Goal: Task Accomplishment & Management: Manage account settings

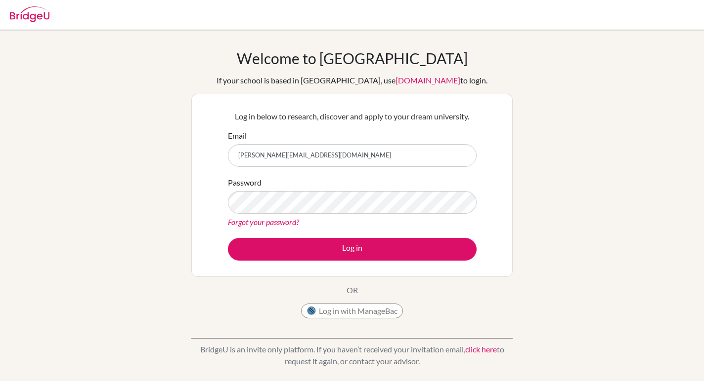
type input "[PERSON_NAME][EMAIL_ADDRESS][DOMAIN_NAME]"
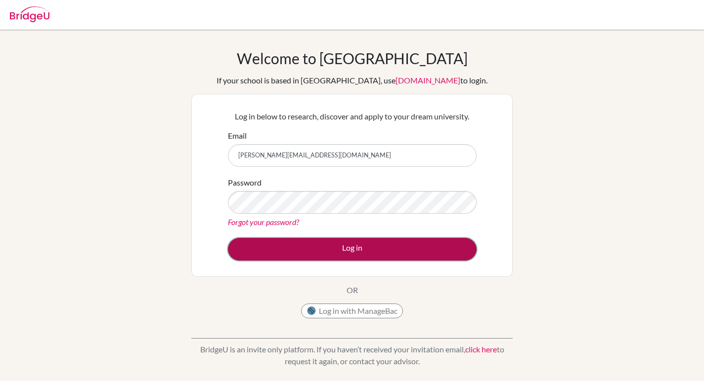
click at [306, 248] on button "Log in" at bounding box center [352, 249] width 249 height 23
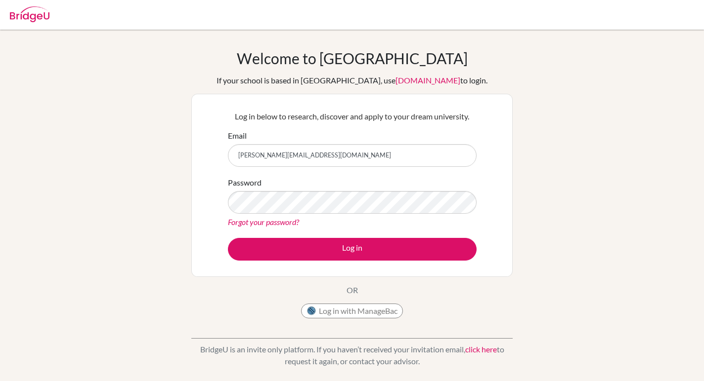
type input "[PERSON_NAME][EMAIL_ADDRESS][DOMAIN_NAME]"
click at [228, 238] on button "Log in" at bounding box center [352, 249] width 249 height 23
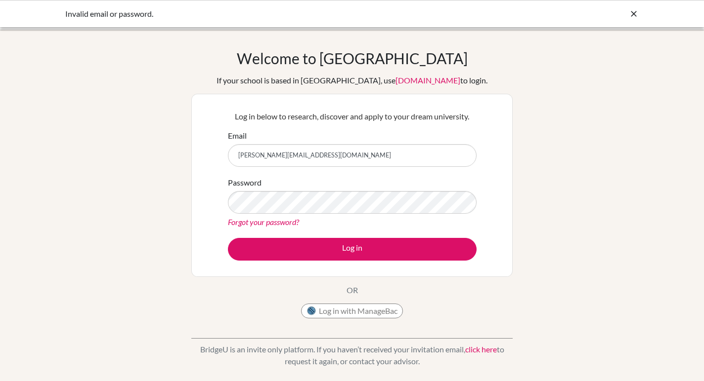
click at [629, 10] on icon at bounding box center [634, 14] width 10 height 10
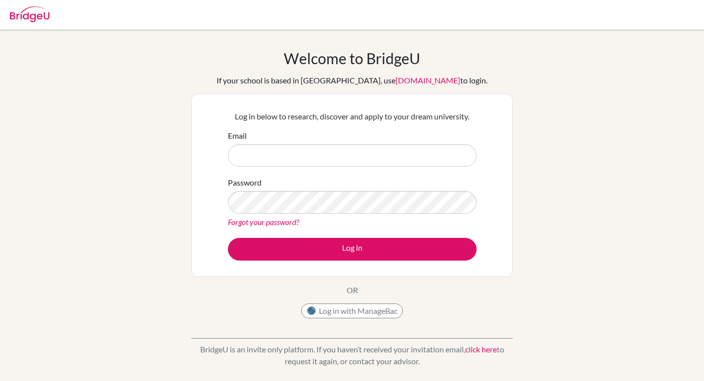
click at [279, 222] on link "Forgot your password?" at bounding box center [263, 221] width 71 height 9
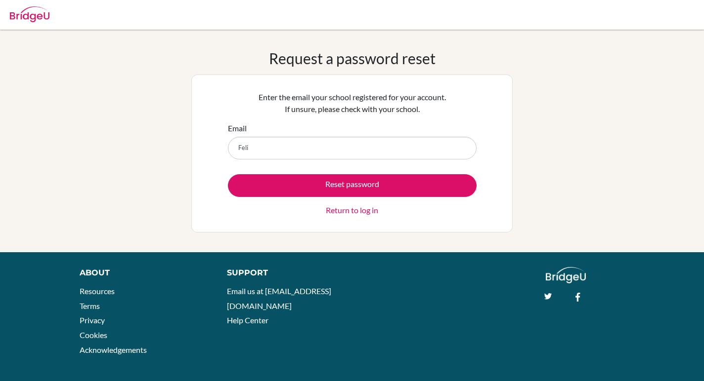
type input "felix.futurum28@gmail.com"
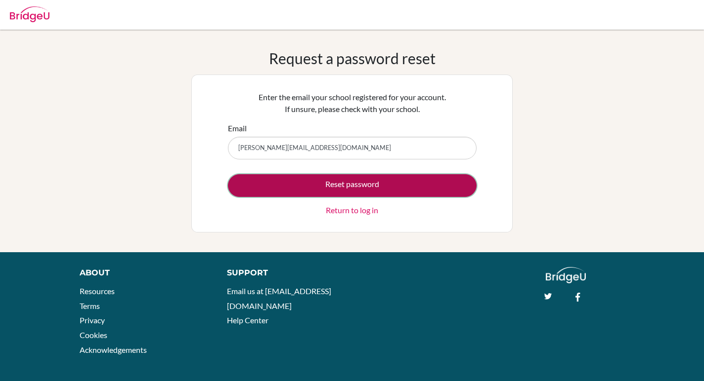
click at [351, 185] on button "Reset password" at bounding box center [352, 185] width 249 height 23
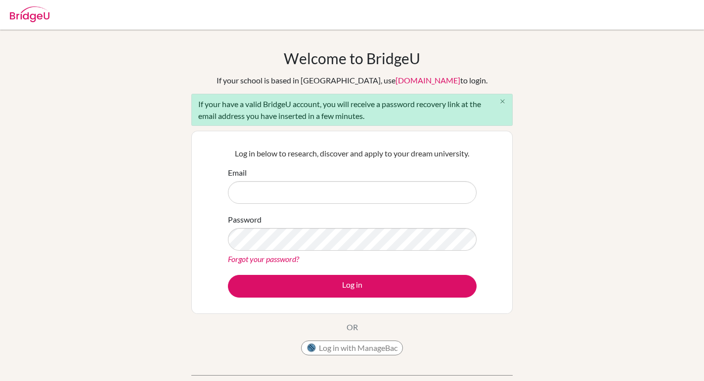
click at [499, 98] on icon "close" at bounding box center [502, 101] width 7 height 7
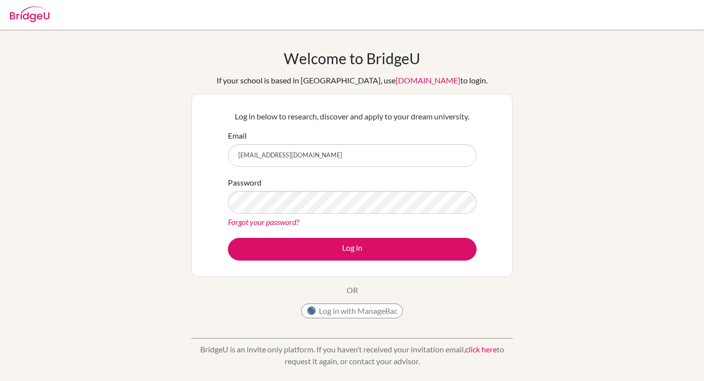
type input "[EMAIL_ADDRESS][DOMAIN_NAME]"
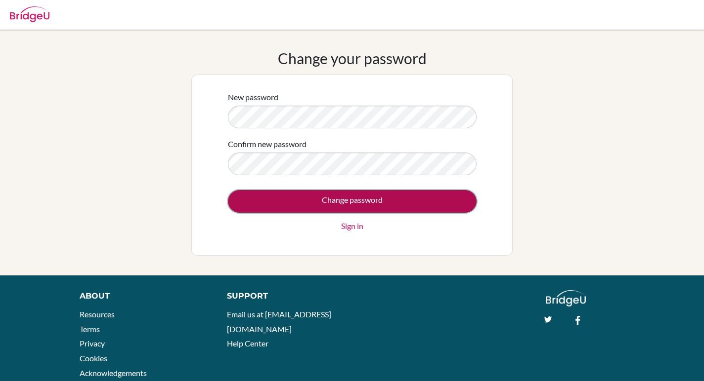
click at [354, 201] on input "Change password" at bounding box center [352, 201] width 249 height 23
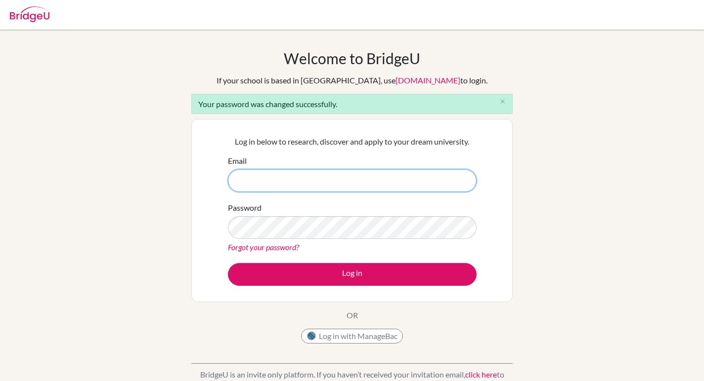
type input "[EMAIL_ADDRESS][DOMAIN_NAME]"
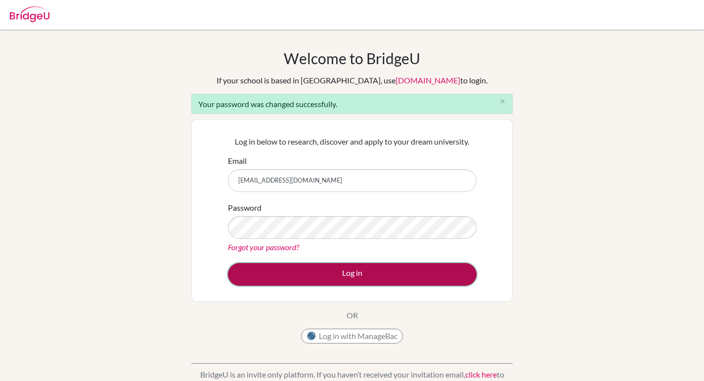
click at [360, 272] on button "Log in" at bounding box center [352, 274] width 249 height 23
